Goal: Information Seeking & Learning: Learn about a topic

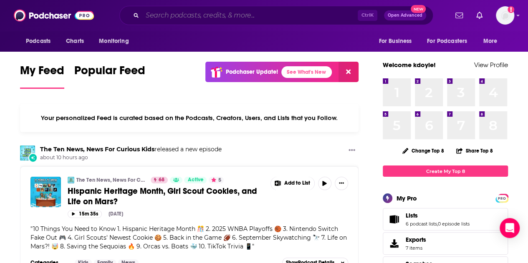
click at [204, 15] on input "Search podcasts, credits, & more..." at bounding box center [249, 15] width 215 height 13
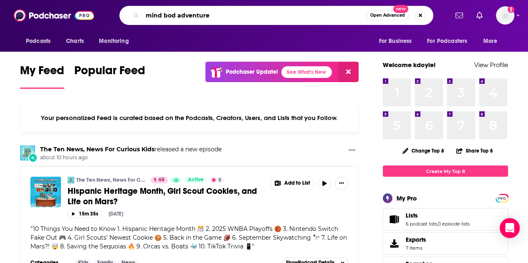
type input "mind bod adventure"
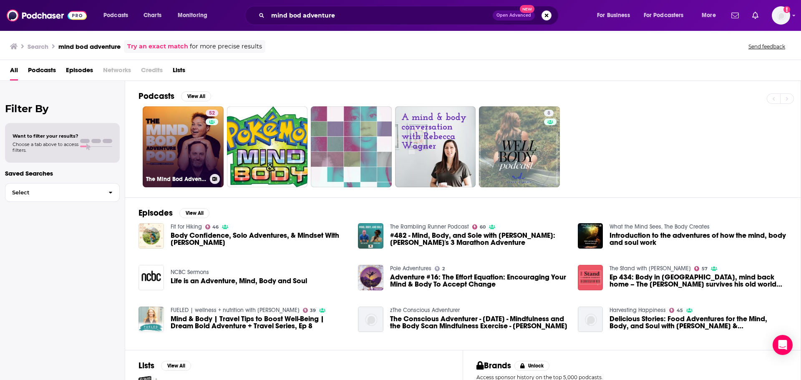
click at [191, 130] on link "52 The Mind Bod Adventure Pod" at bounding box center [183, 146] width 81 height 81
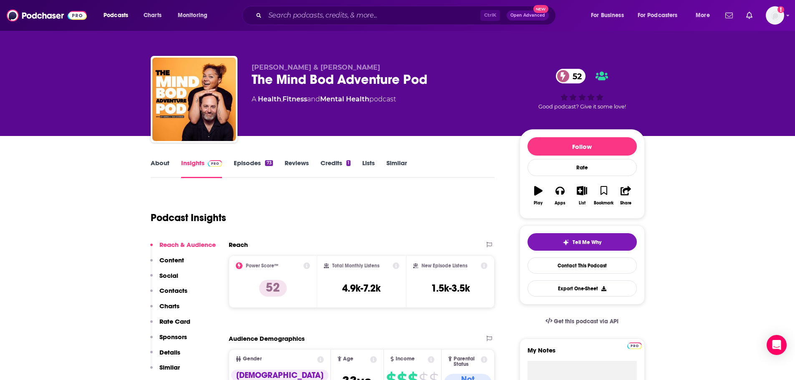
scroll to position [42, 0]
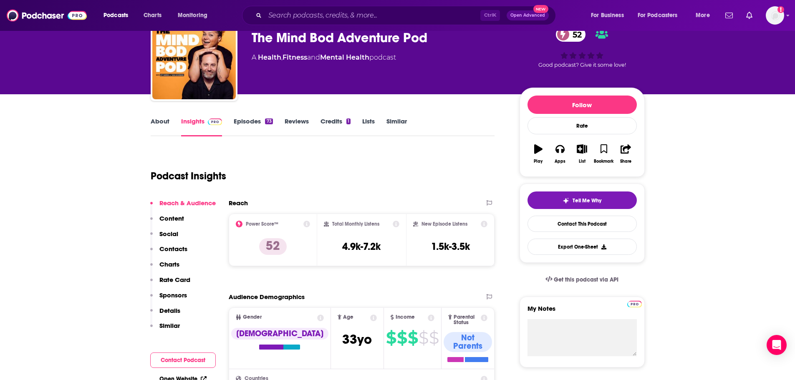
click at [260, 123] on link "Episodes 73" at bounding box center [253, 126] width 39 height 19
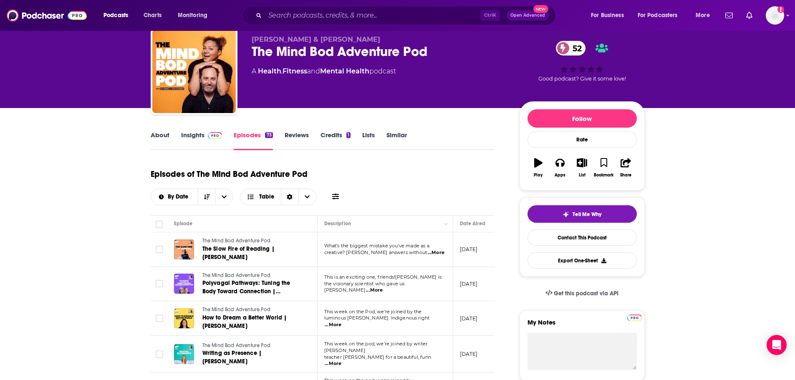
scroll to position [42, 0]
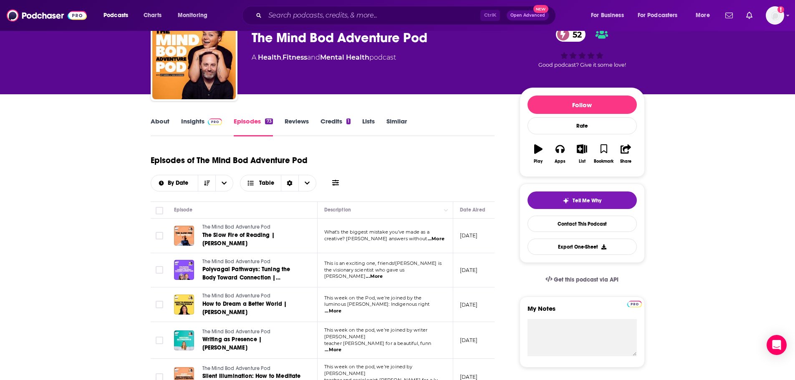
click at [292, 122] on link "Reviews" at bounding box center [297, 126] width 24 height 19
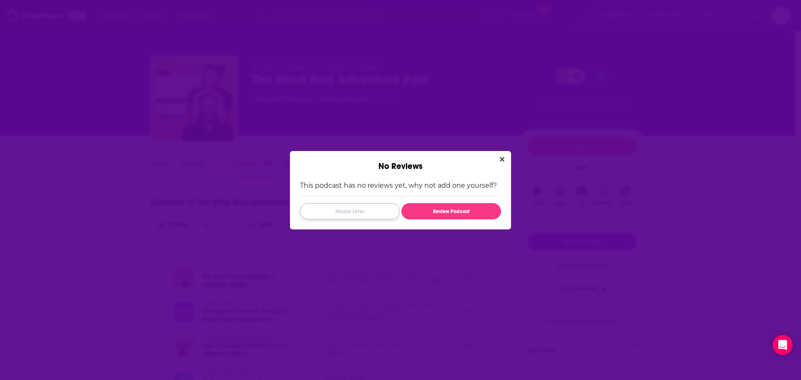
click at [342, 212] on button "Maybe Later" at bounding box center [350, 211] width 100 height 16
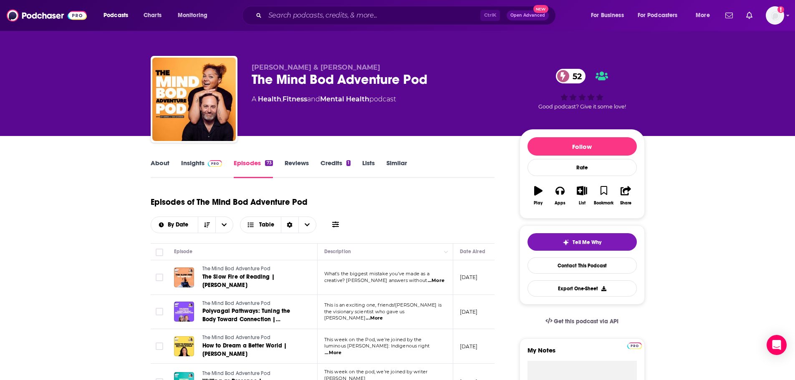
click at [295, 166] on link "Reviews" at bounding box center [297, 168] width 24 height 19
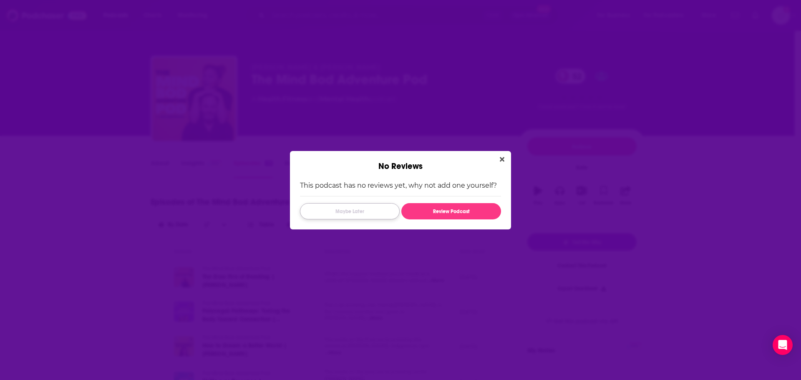
click at [365, 211] on button "Maybe Later" at bounding box center [350, 211] width 100 height 16
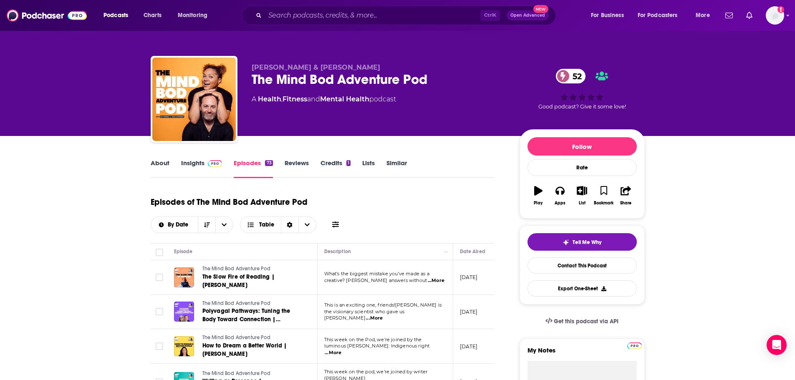
click at [341, 163] on link "Credits 1" at bounding box center [335, 168] width 30 height 19
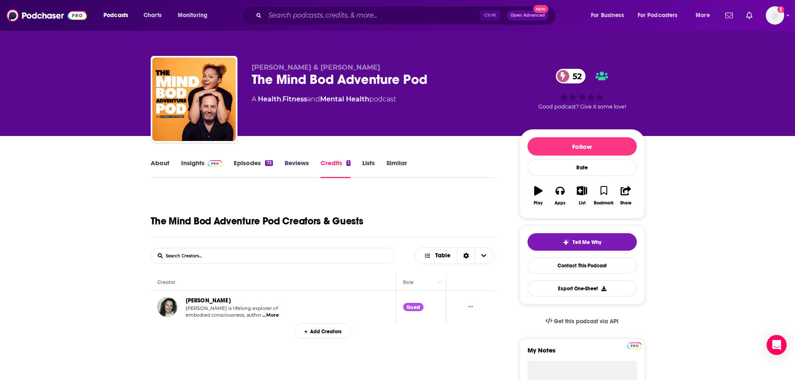
click at [400, 161] on link "Similar" at bounding box center [396, 168] width 20 height 19
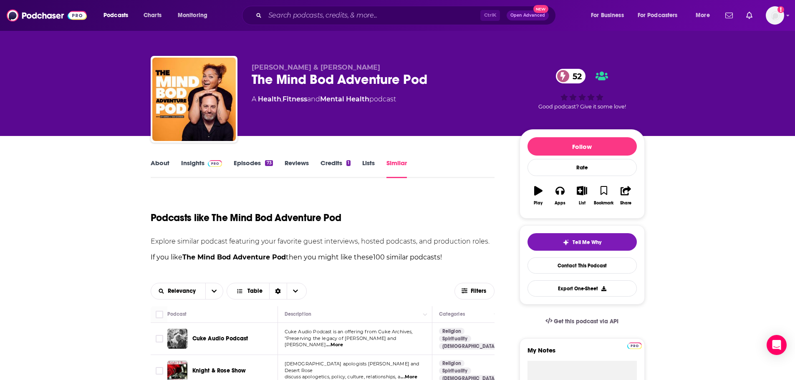
click at [192, 160] on link "Insights" at bounding box center [201, 168] width 41 height 19
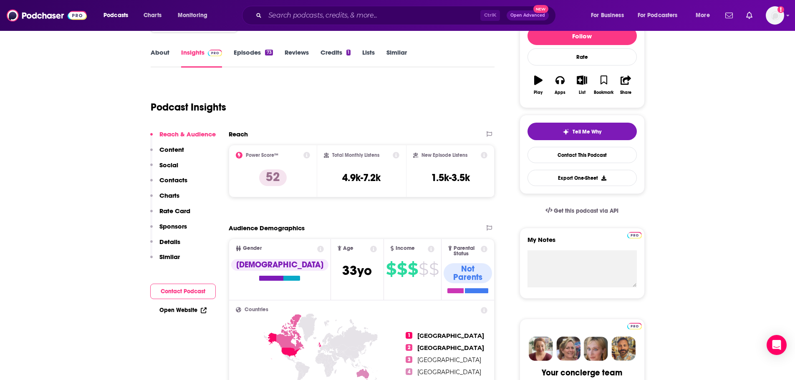
scroll to position [125, 0]
